Goal: Check status: Check status

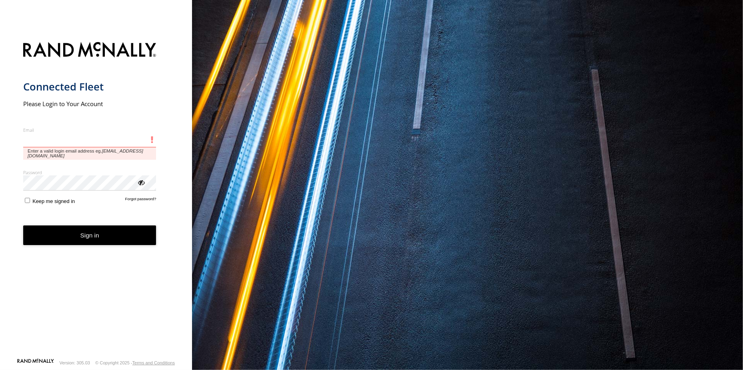
type input "**********"
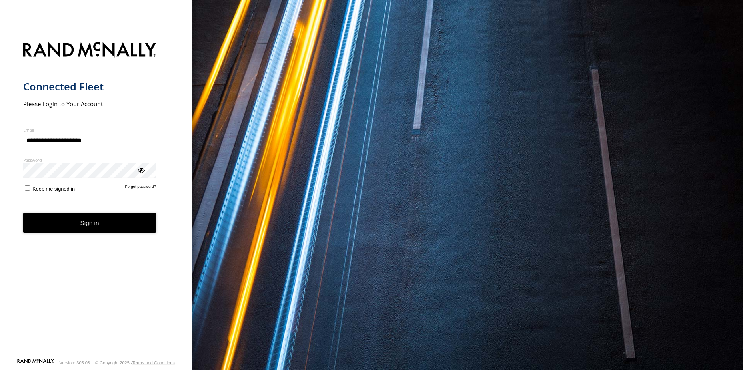
drag, startPoint x: 104, startPoint y: 259, endPoint x: 105, endPoint y: 242, distance: 16.8
click at [104, 258] on form "**********" at bounding box center [96, 197] width 146 height 320
click at [106, 230] on button "Sign in" at bounding box center [89, 223] width 133 height 20
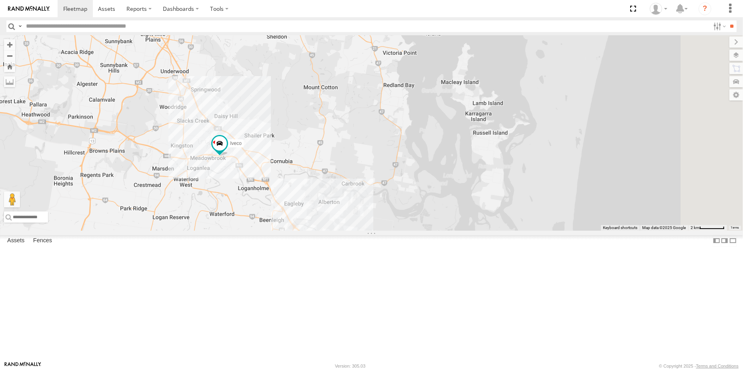
drag, startPoint x: 578, startPoint y: 276, endPoint x: 317, endPoint y: 259, distance: 261.7
click at [317, 230] on div "4 Ford transit (Little) Ford Transit (New) Iveco" at bounding box center [371, 132] width 743 height 195
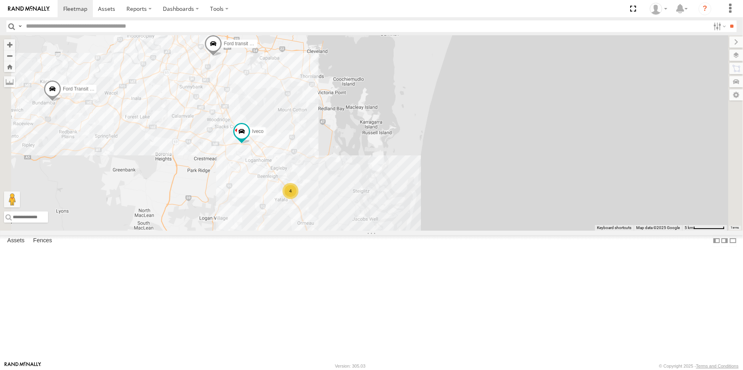
drag, startPoint x: 429, startPoint y: 279, endPoint x: 404, endPoint y: 244, distance: 42.7
click at [404, 230] on div "Ford transit (Little) Ford Transit (New) Iveco 4" at bounding box center [371, 132] width 743 height 195
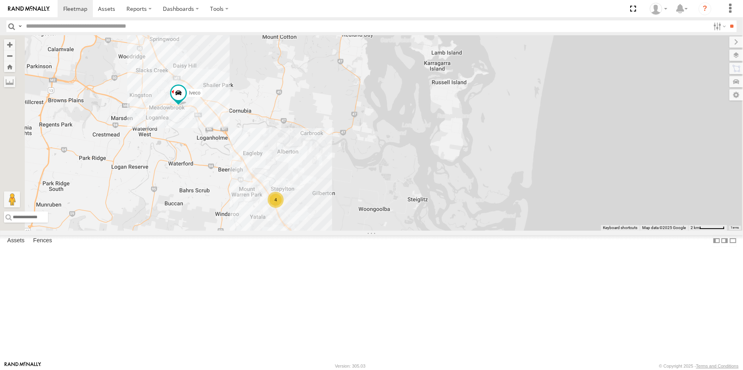
drag, startPoint x: 398, startPoint y: 252, endPoint x: 412, endPoint y: 210, distance: 43.9
click at [412, 210] on div "Ford transit (Little) Ford Transit (New) Iveco 4" at bounding box center [371, 132] width 743 height 195
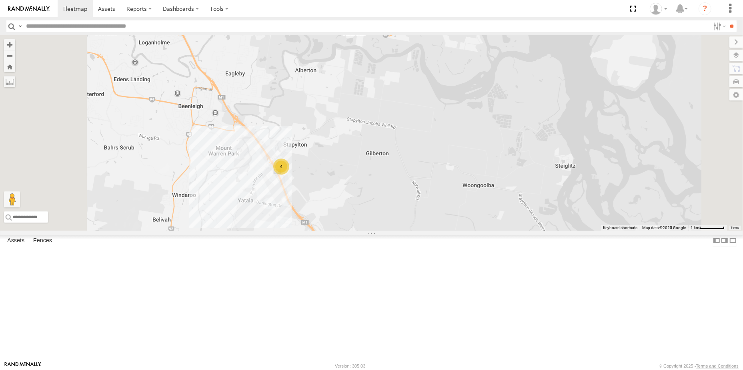
drag, startPoint x: 407, startPoint y: 210, endPoint x: 432, endPoint y: 277, distance: 70.9
click at [433, 230] on div "Ford transit (Little) Ford Transit (New) Iveco 4" at bounding box center [371, 132] width 743 height 195
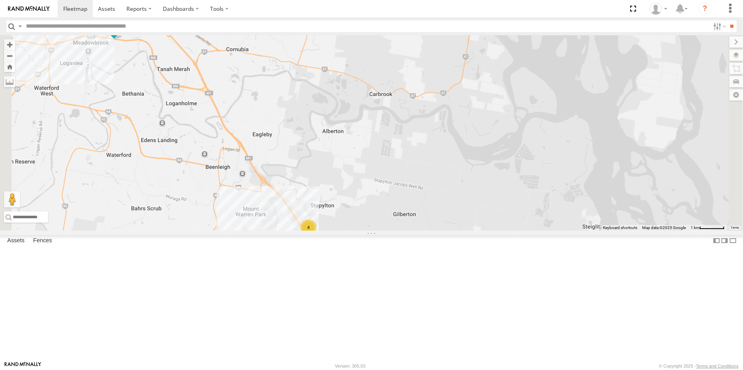
click at [121, 34] on span at bounding box center [114, 27] width 14 height 14
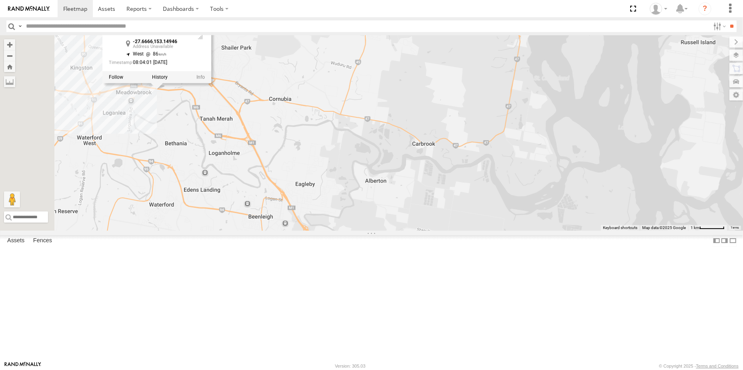
drag, startPoint x: 256, startPoint y: 187, endPoint x: 303, endPoint y: 240, distance: 70.3
click at [303, 230] on div "Ford transit (Little) Ford Transit (New) Iveco 4 Iveco -27.6666 , 153.14946 Wes…" at bounding box center [371, 132] width 743 height 195
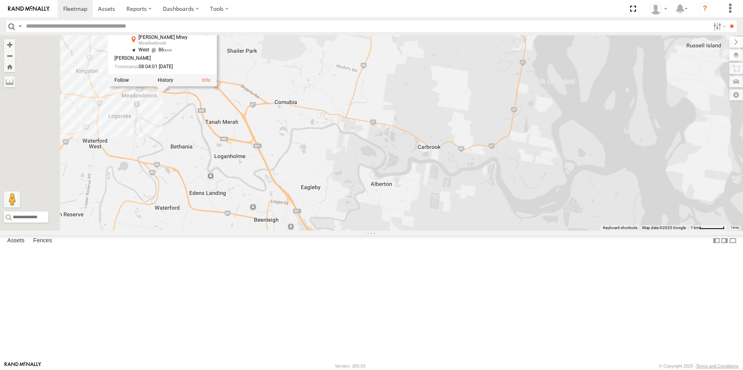
click at [274, 164] on div "Ford transit (Little) Ford Transit (New) Iveco 4 Iveco All Assets [PERSON_NAME]…" at bounding box center [371, 132] width 743 height 195
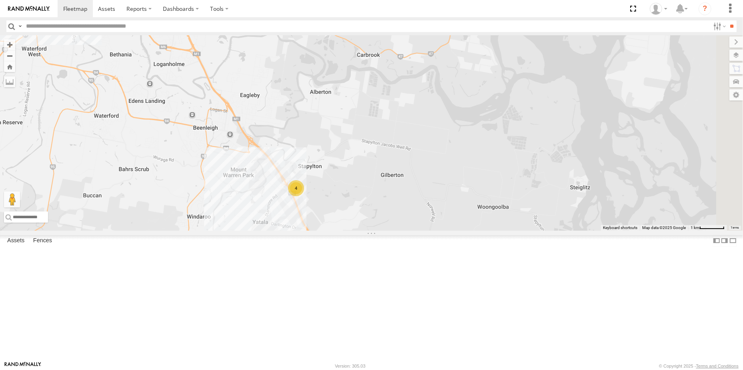
drag, startPoint x: 267, startPoint y: 197, endPoint x: 252, endPoint y: 148, distance: 51.1
click at [252, 148] on div "Ford transit (Little) Ford Transit (New) Iveco 4" at bounding box center [371, 132] width 743 height 195
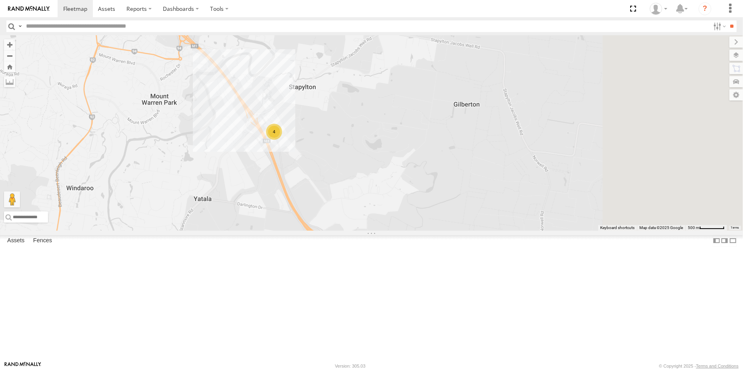
drag, startPoint x: 404, startPoint y: 228, endPoint x: 341, endPoint y: 235, distance: 63.2
click at [341, 230] on div "Ford transit (Little) Ford Transit (New) Iveco 4" at bounding box center [371, 132] width 743 height 195
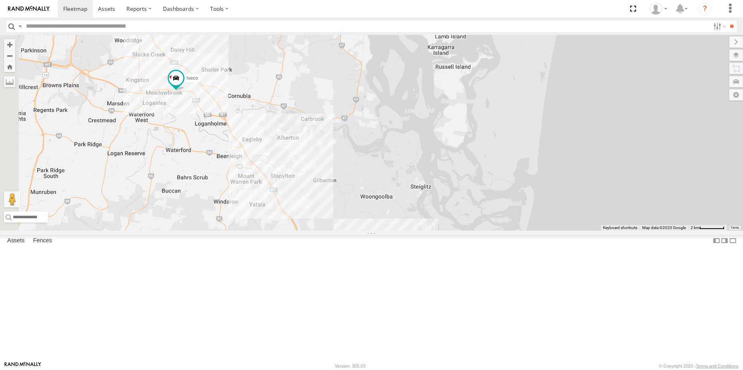
drag, startPoint x: 334, startPoint y: 230, endPoint x: 362, endPoint y: 264, distance: 44.3
click at [362, 230] on div "Ford transit (Little) Ford Transit (New) Iveco" at bounding box center [371, 132] width 743 height 195
